Goal: Task Accomplishment & Management: Manage account settings

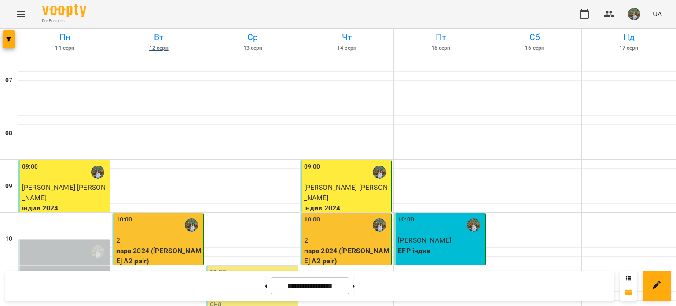
scroll to position [51, 0]
click at [355, 279] on button at bounding box center [353, 285] width 2 height 19
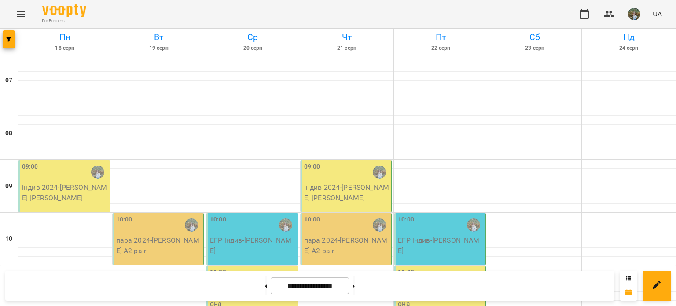
scroll to position [0, 0]
click at [265, 287] on button at bounding box center [266, 285] width 2 height 19
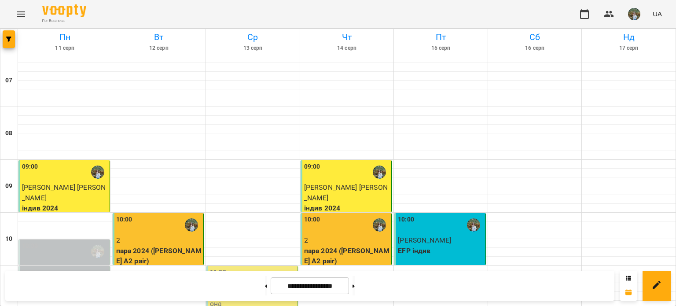
scroll to position [315, 0]
click at [355, 286] on button at bounding box center [353, 285] width 2 height 19
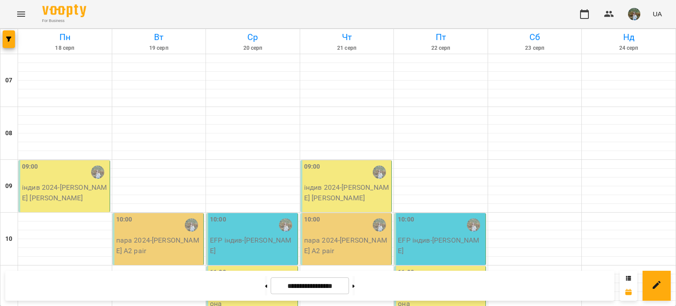
scroll to position [535, 0]
click at [355, 285] on button at bounding box center [353, 285] width 2 height 19
click at [265, 285] on button at bounding box center [266, 285] width 2 height 19
click at [265, 287] on button at bounding box center [266, 285] width 2 height 19
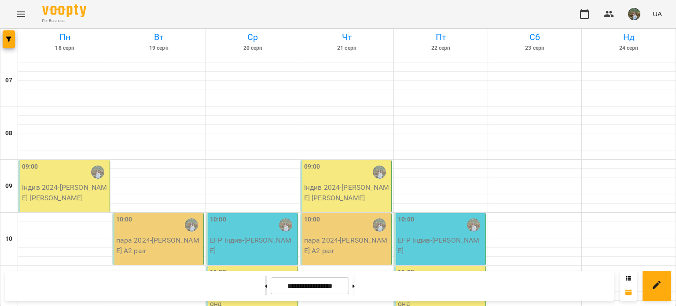
type input "**********"
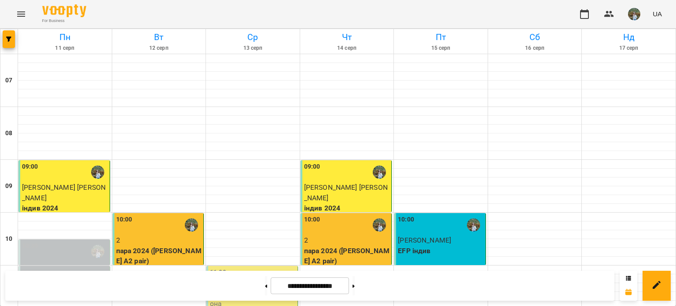
scroll to position [0, 0]
